Goal: Transaction & Acquisition: Obtain resource

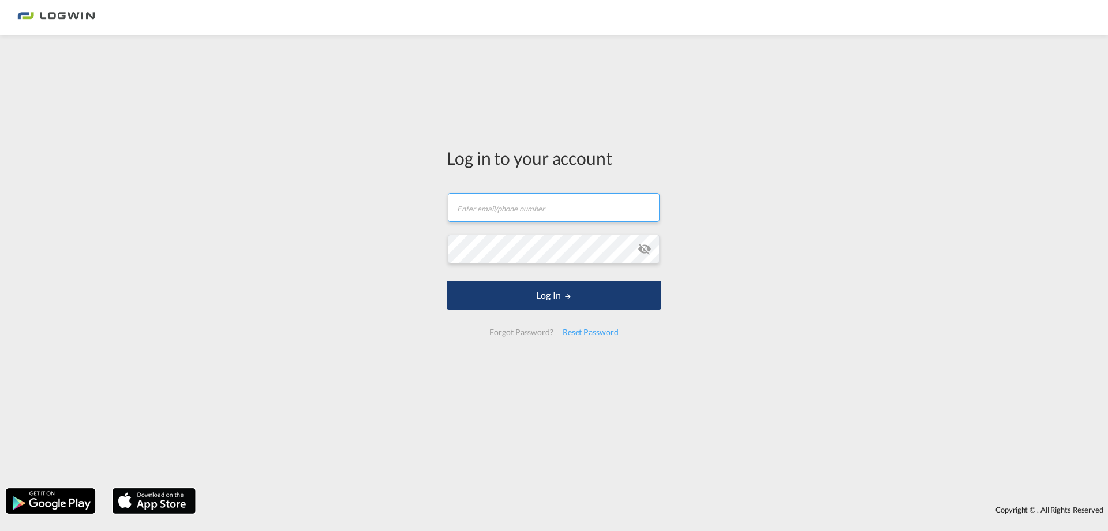
type input "[PERSON_NAME][EMAIL_ADDRESS][DOMAIN_NAME]"
click at [526, 288] on button "Log In" at bounding box center [554, 295] width 215 height 29
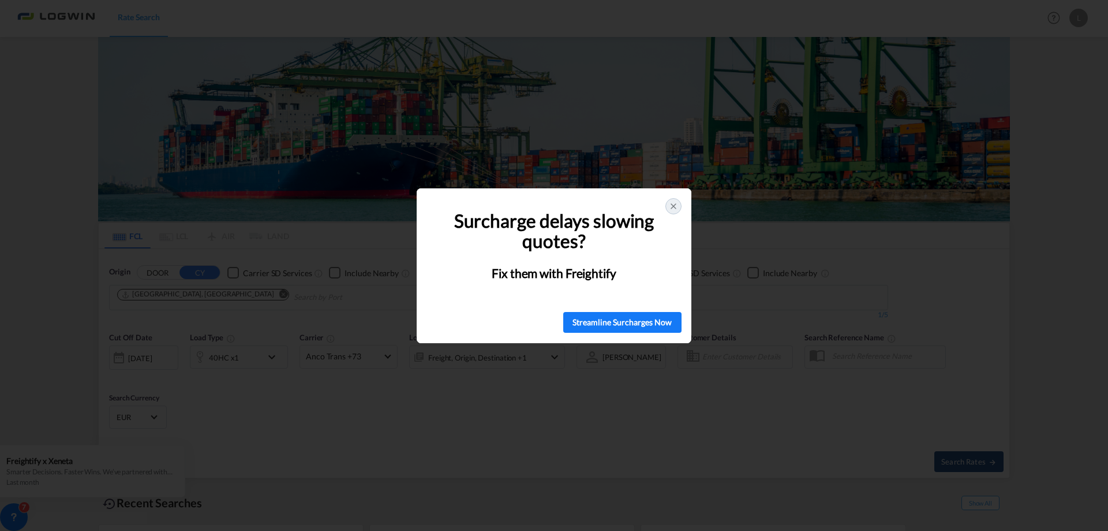
click at [671, 204] on icon at bounding box center [673, 205] width 9 height 9
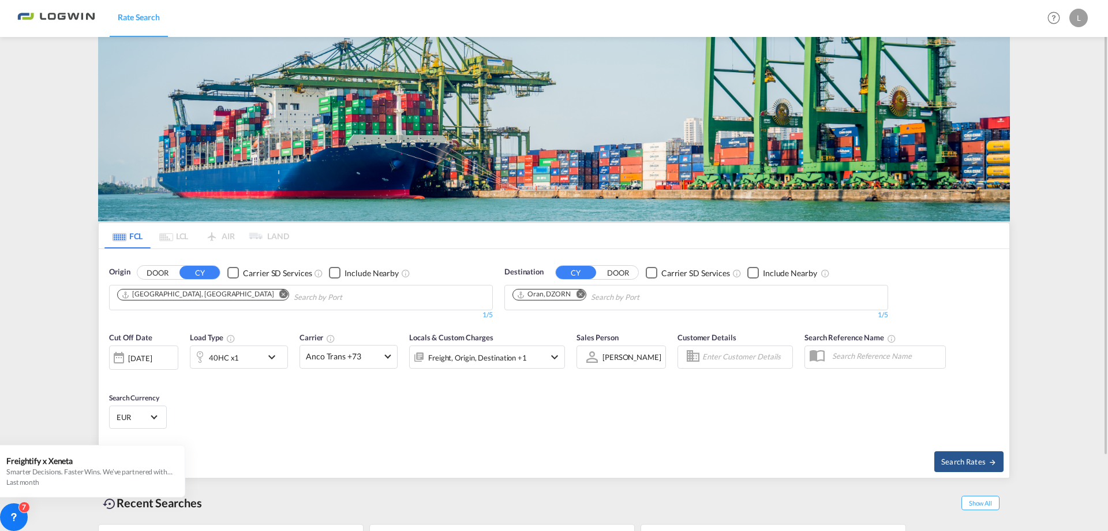
click at [581, 294] on md-icon "Remove" at bounding box center [580, 294] width 9 height 9
click at [578, 297] on input "Chips input." at bounding box center [568, 297] width 110 height 18
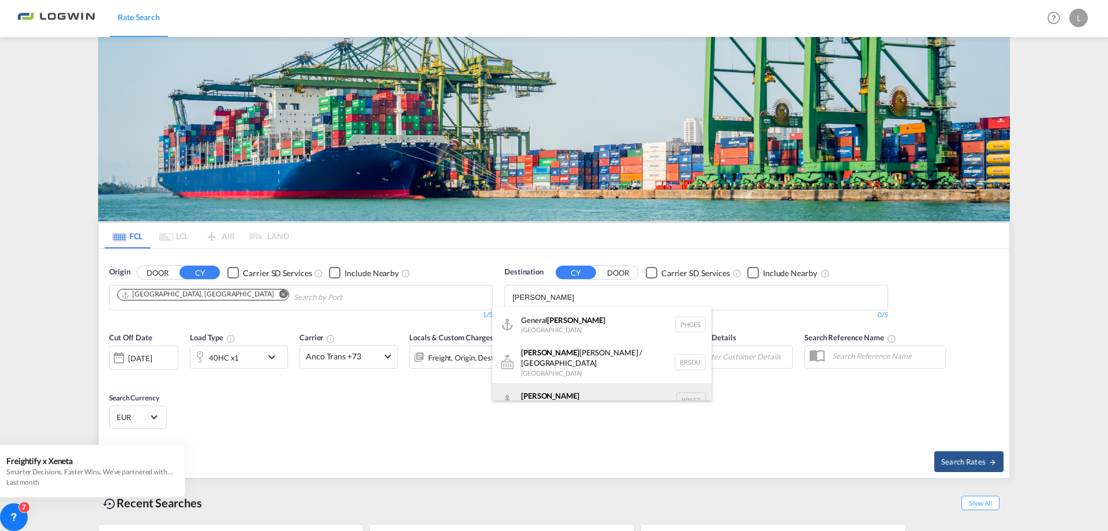
type input "[PERSON_NAME]"
click at [555, 387] on div "[PERSON_NAME] [GEOGRAPHIC_DATA] BRSSZ" at bounding box center [601, 400] width 219 height 35
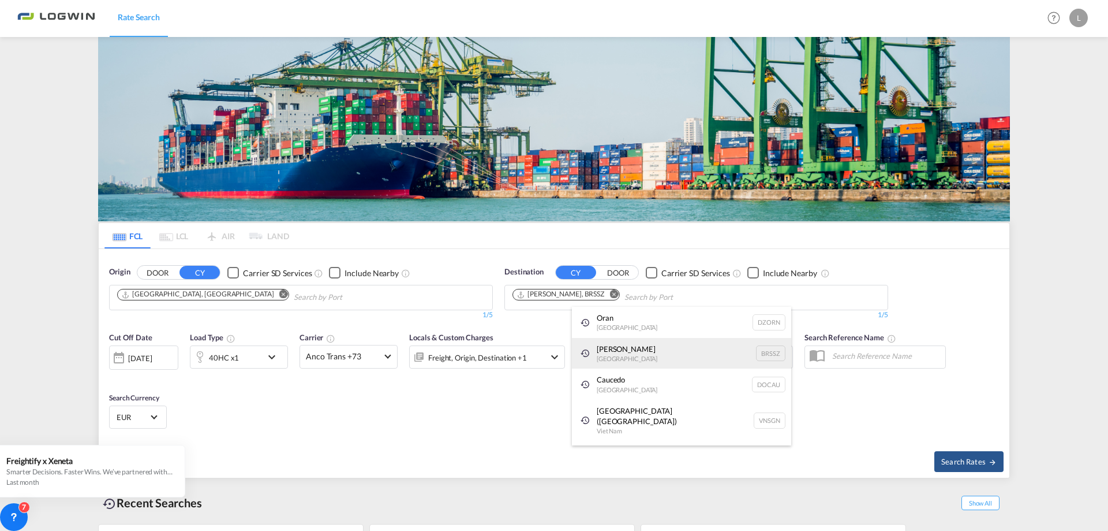
click at [620, 356] on div "[PERSON_NAME] [GEOGRAPHIC_DATA] BRSSZ" at bounding box center [681, 353] width 219 height 31
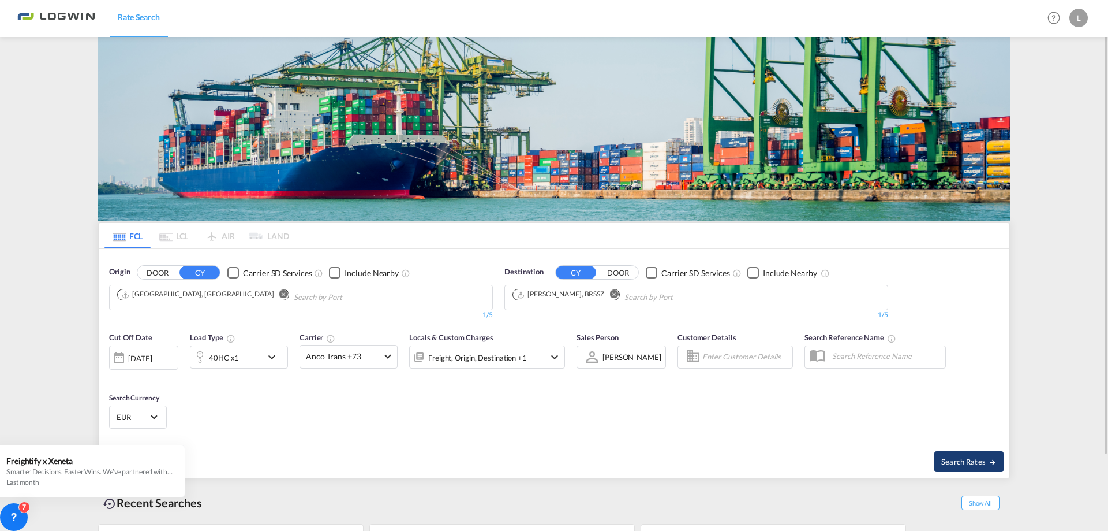
click at [962, 457] on span "Search Rates" at bounding box center [969, 461] width 55 height 9
type input "DEHAM to BRSSZ / [DATE]"
